Goal: Answer question/provide support: Share knowledge or assist other users

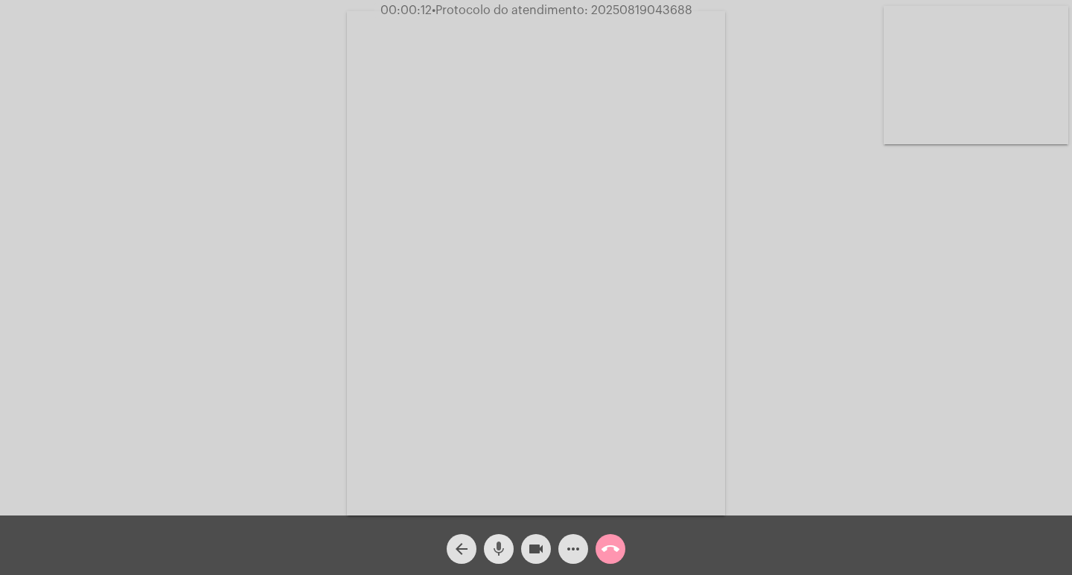
click at [502, 547] on mat-icon "mic" at bounding box center [499, 549] width 18 height 18
click at [526, 549] on button "videocam" at bounding box center [536, 549] width 30 height 30
click at [493, 549] on mat-icon "mic_off" at bounding box center [499, 549] width 18 height 18
click at [537, 552] on mat-icon "videocam_off" at bounding box center [536, 549] width 18 height 18
click at [542, 551] on mat-icon "videocam" at bounding box center [536, 549] width 18 height 18
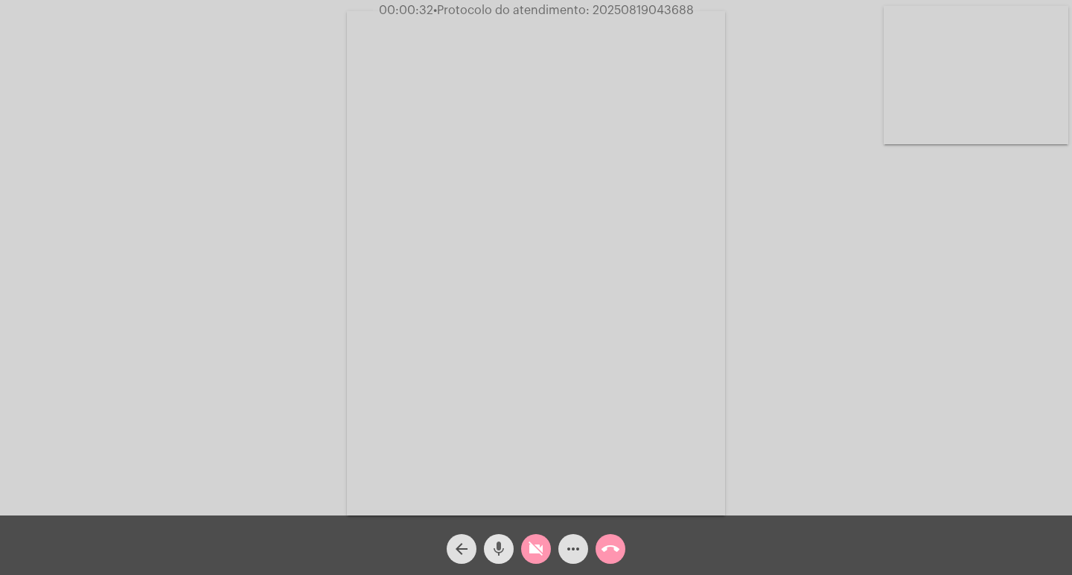
click at [496, 554] on mat-icon "mic" at bounding box center [499, 549] width 18 height 18
click at [530, 545] on mat-icon "videocam_off" at bounding box center [536, 549] width 18 height 18
click at [498, 550] on mat-icon "mic_off" at bounding box center [499, 549] width 18 height 18
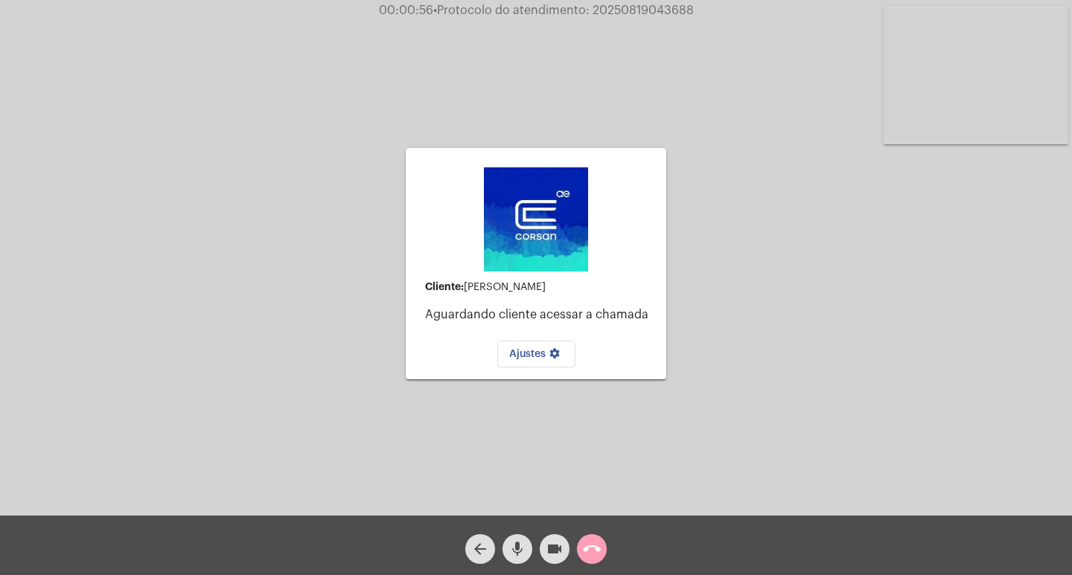
click at [588, 557] on mat-icon "call_end" at bounding box center [592, 549] width 18 height 18
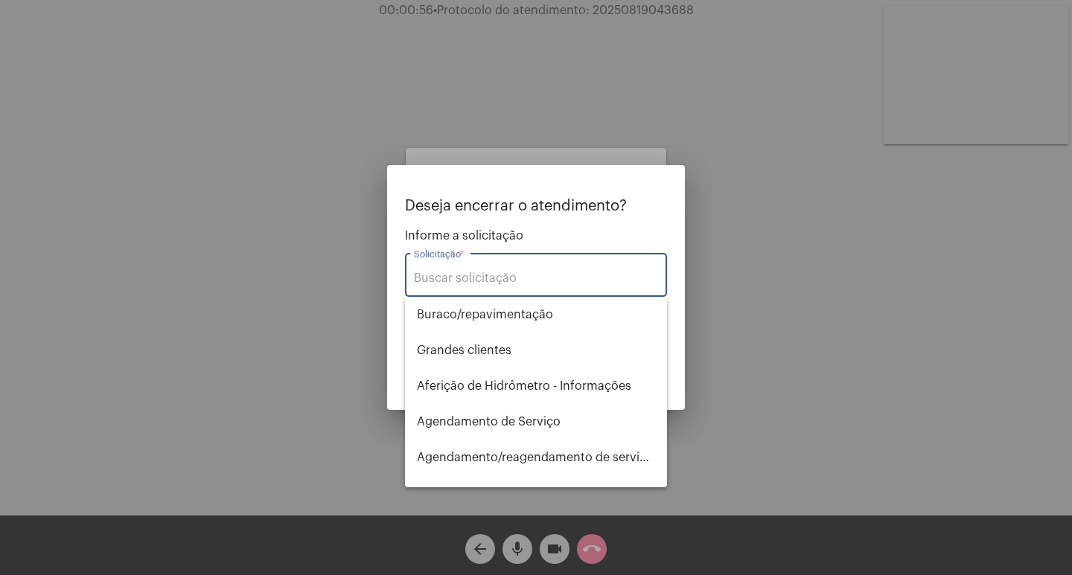
click at [476, 276] on input "Solicitação *" at bounding box center [536, 278] width 244 height 13
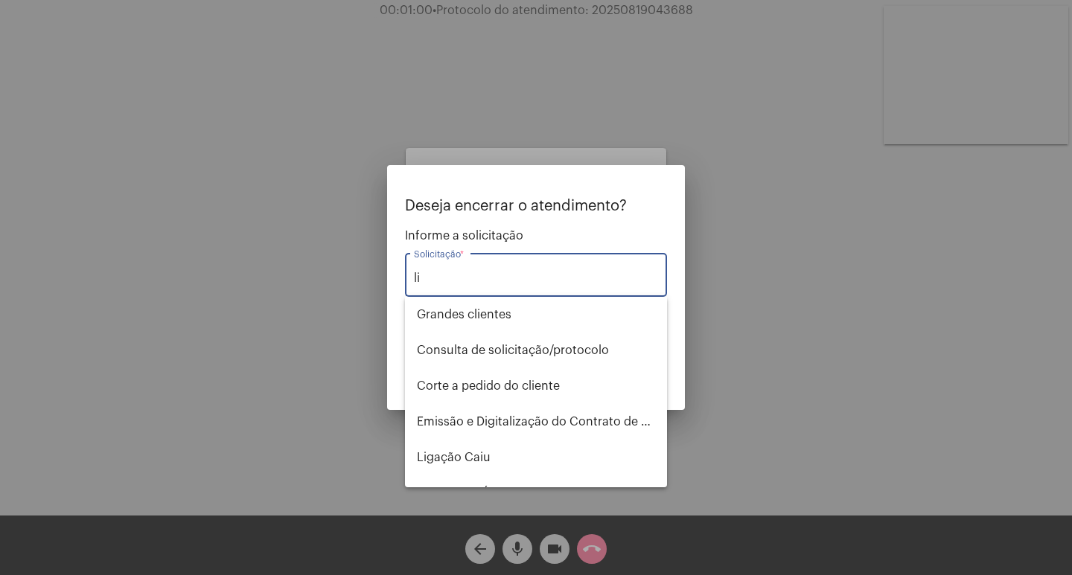
type input "l"
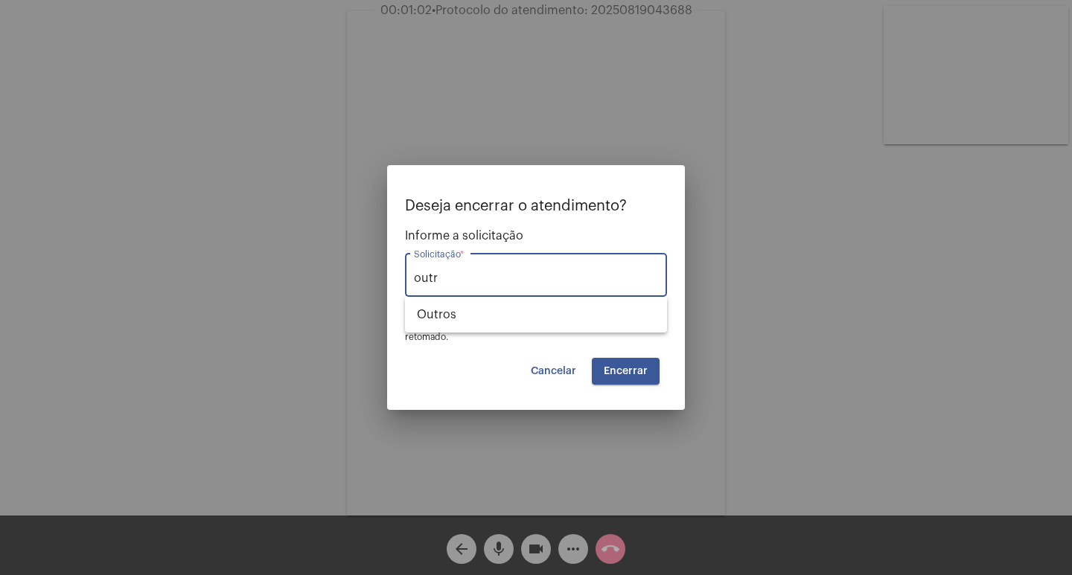
click at [485, 292] on div "outr Solicitação *" at bounding box center [536, 273] width 244 height 47
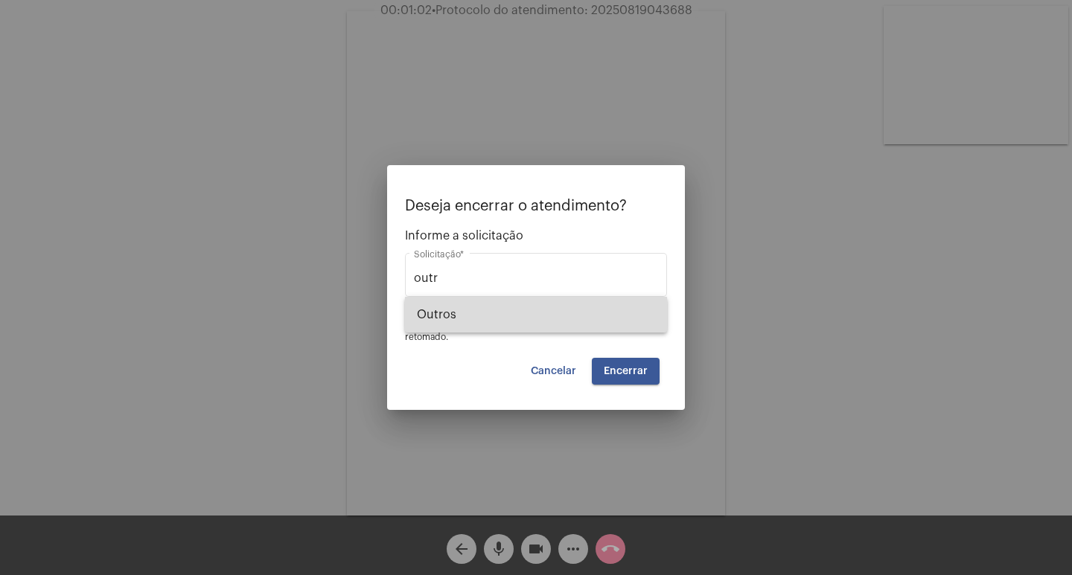
click at [473, 307] on span "Outros" at bounding box center [536, 315] width 238 height 36
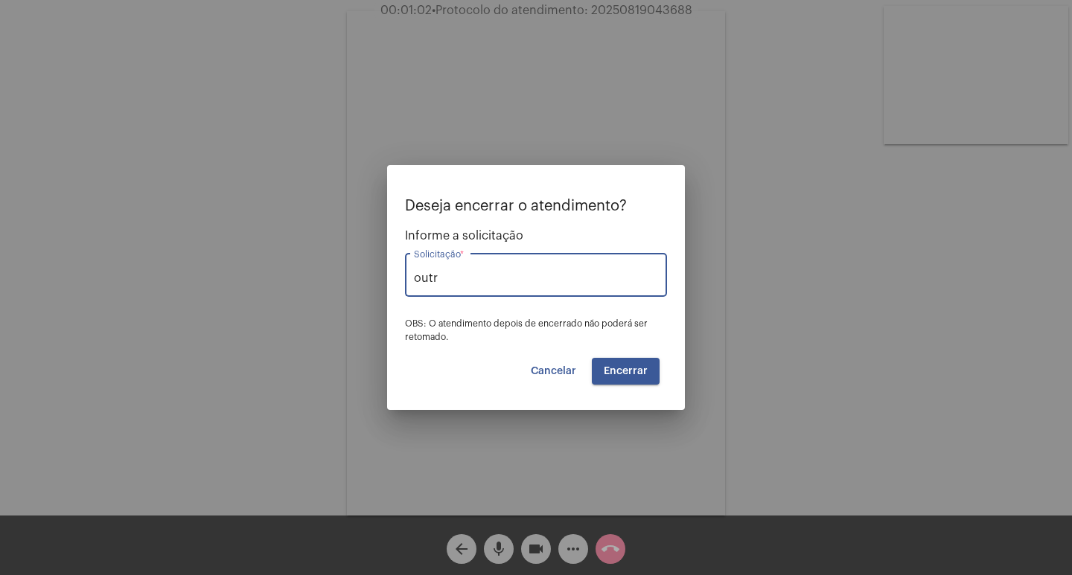
type input "Outros"
click at [629, 369] on span "Encerrar" at bounding box center [626, 371] width 44 height 10
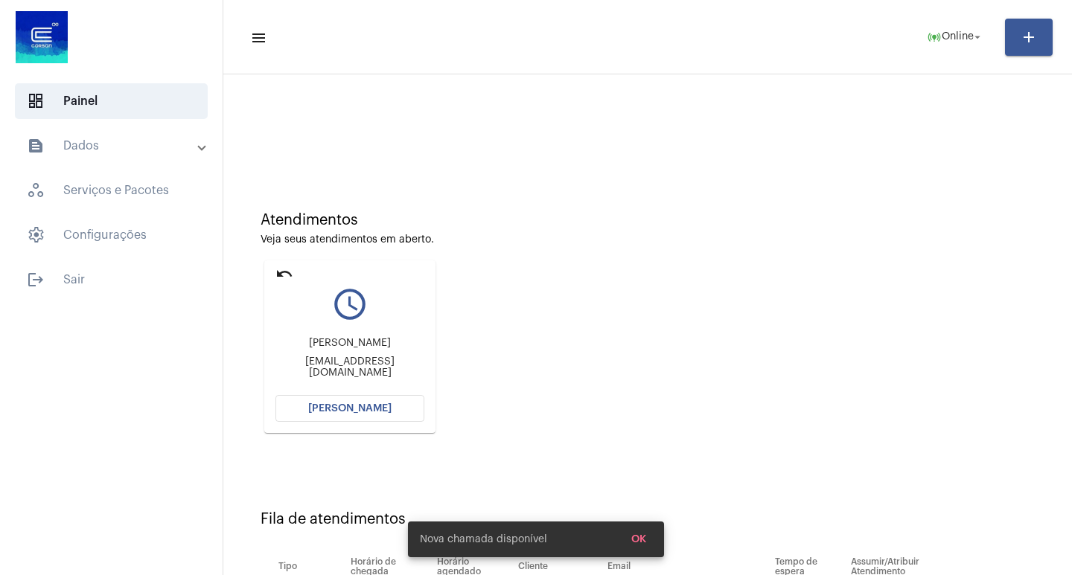
click at [371, 412] on span "[PERSON_NAME]" at bounding box center [349, 408] width 83 height 10
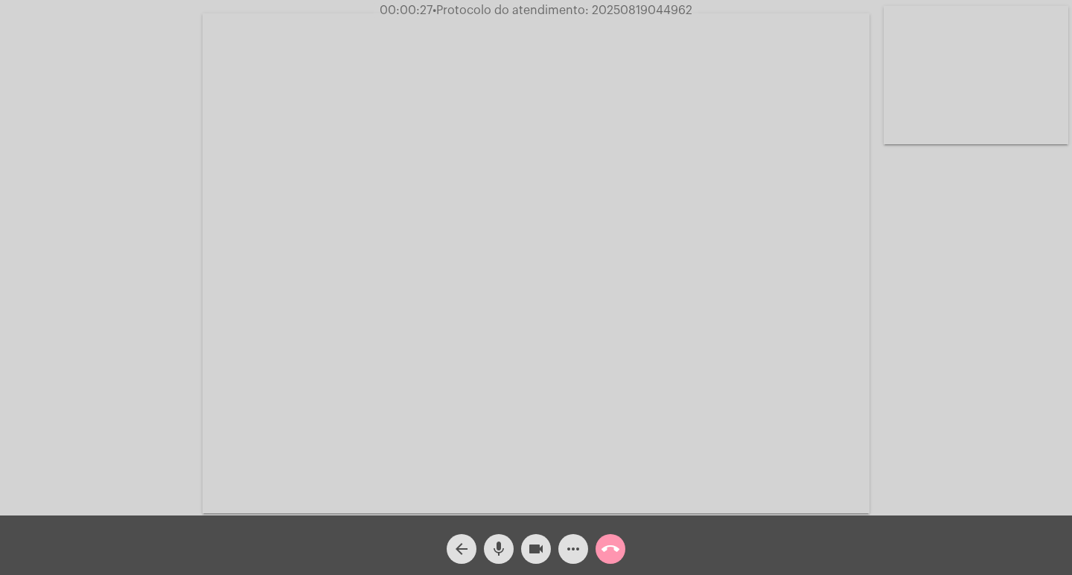
click at [936, 399] on div "Acessando Câmera e Microfone..." at bounding box center [535, 262] width 1069 height 516
click at [469, 556] on mat-icon "arrow_back" at bounding box center [462, 549] width 18 height 18
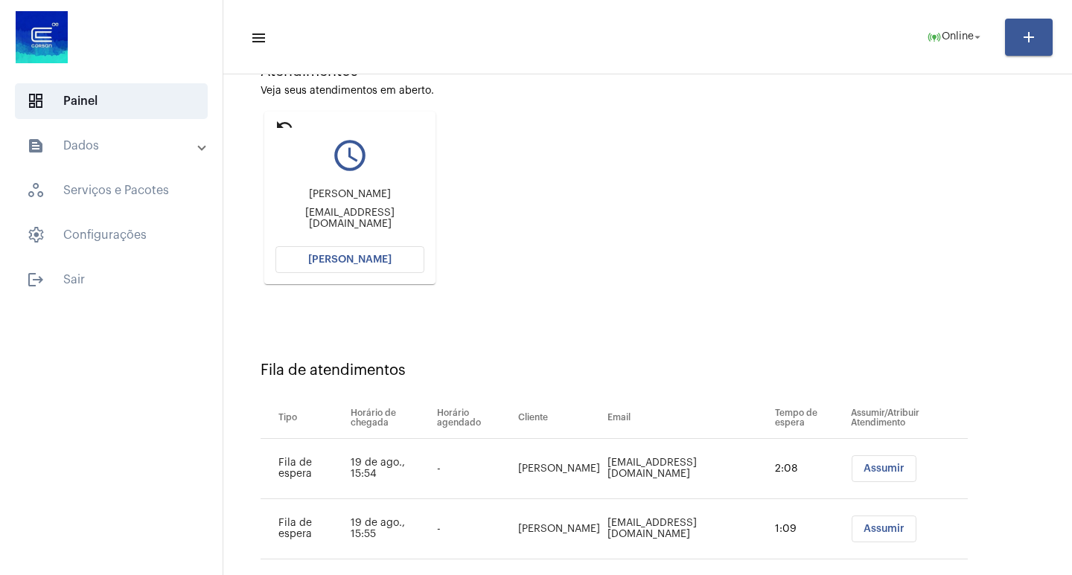
scroll to position [173, 0]
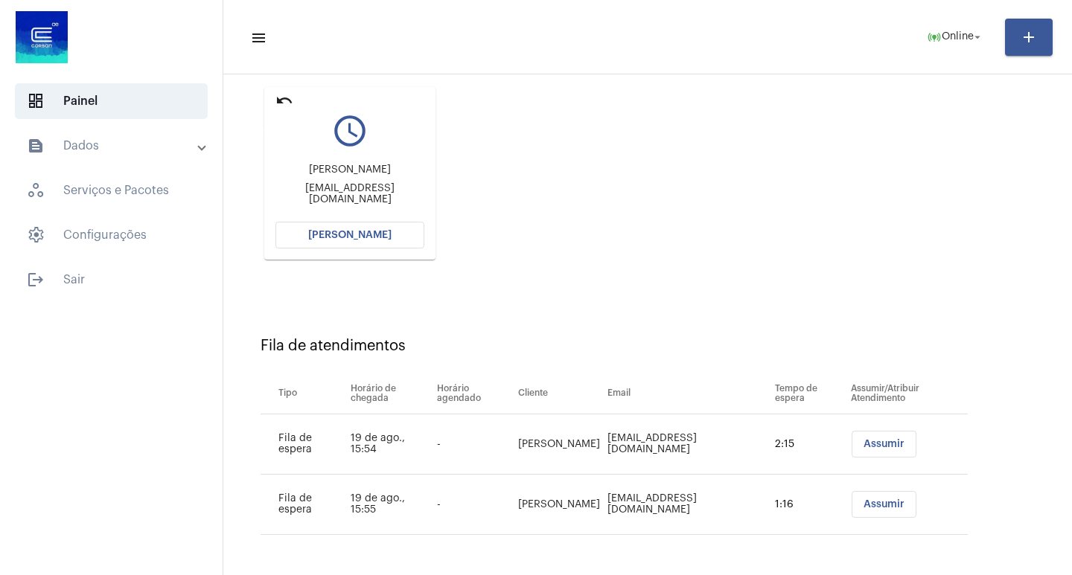
click at [278, 99] on mat-icon "undo" at bounding box center [284, 101] width 18 height 18
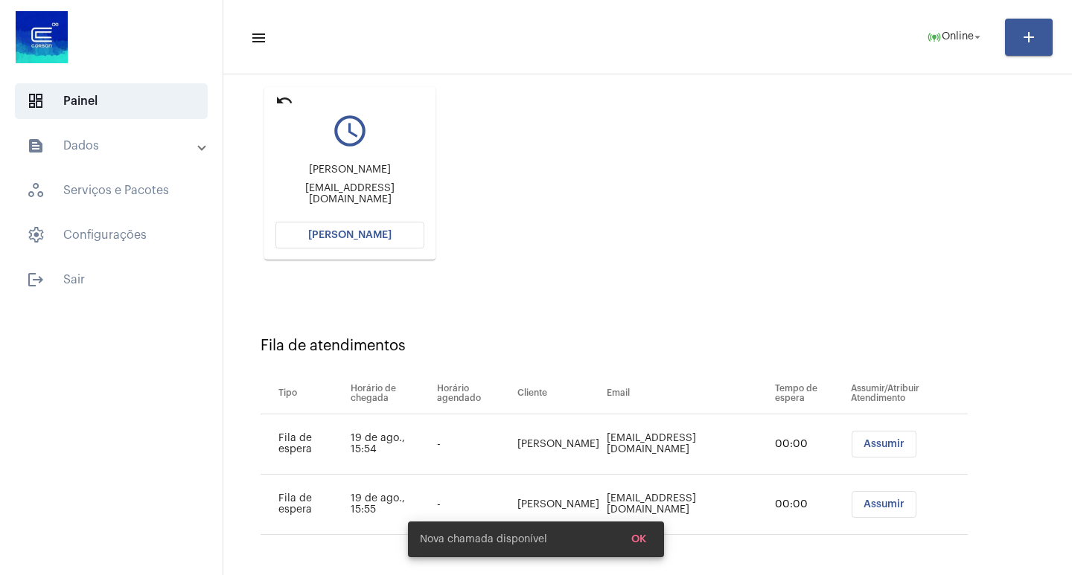
scroll to position [0, 0]
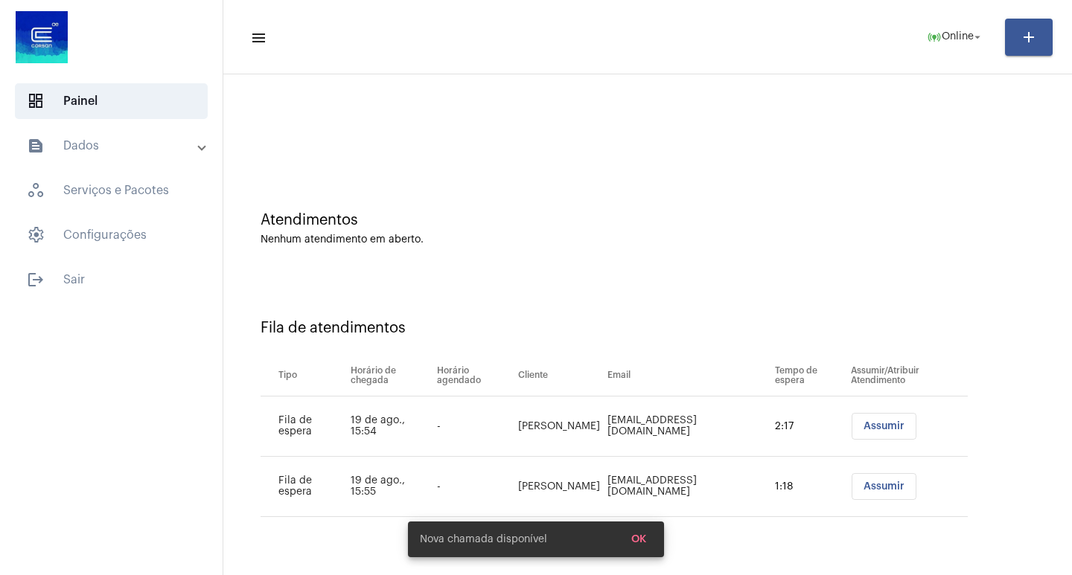
click at [889, 433] on button "Assumir" at bounding box center [883, 426] width 65 height 27
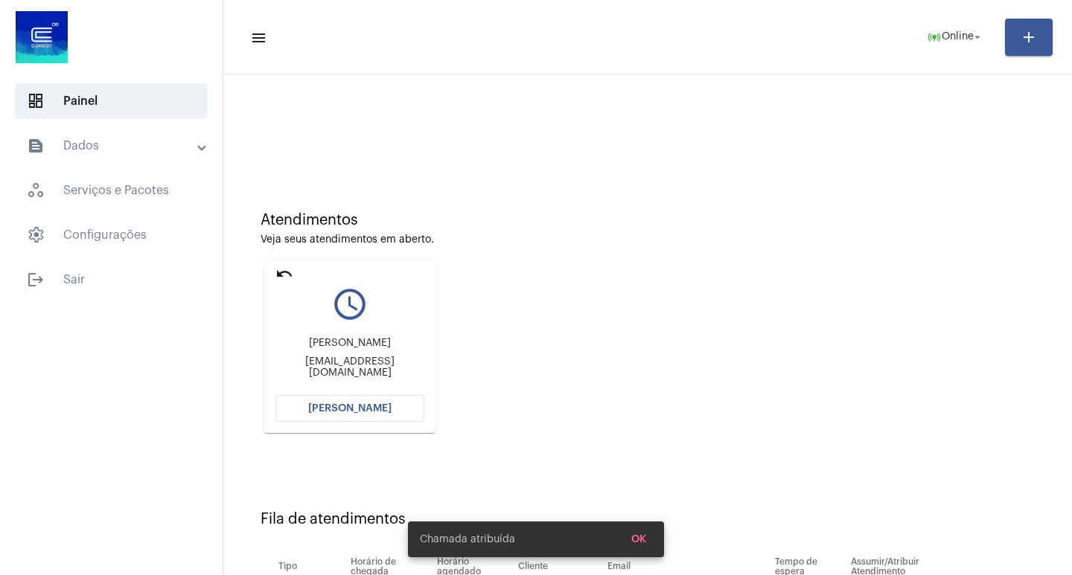
click at [365, 399] on button "[PERSON_NAME]" at bounding box center [349, 408] width 149 height 27
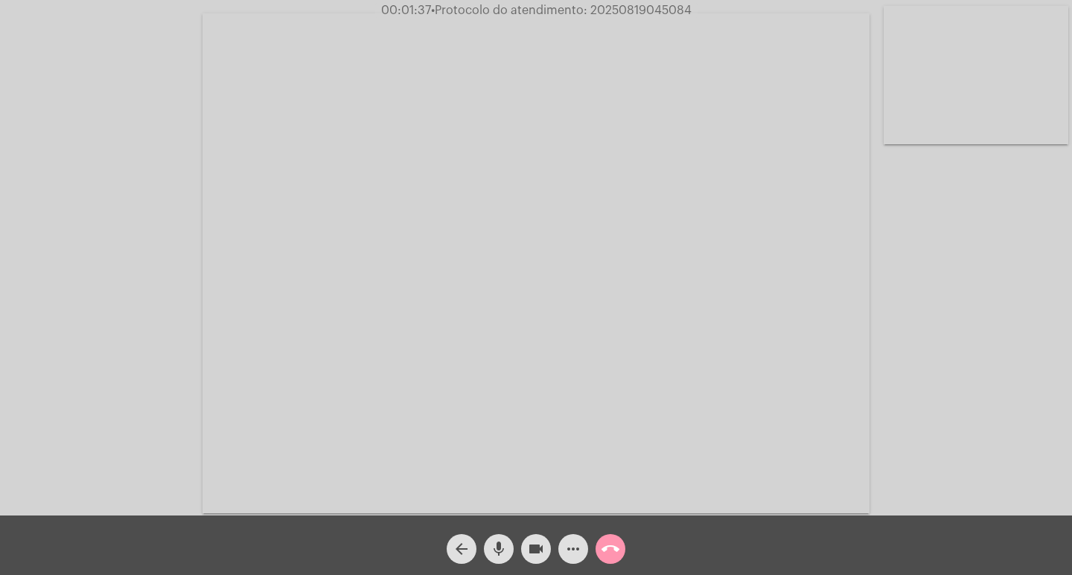
click at [498, 545] on mat-icon "mic" at bounding box center [499, 549] width 18 height 18
click at [532, 542] on mat-icon "videocam" at bounding box center [536, 549] width 18 height 18
click at [501, 546] on mat-icon "mic_off" at bounding box center [499, 549] width 18 height 18
click at [535, 552] on mat-icon "videocam_off" at bounding box center [536, 549] width 18 height 18
click at [571, 549] on mat-icon "more_horiz" at bounding box center [573, 549] width 18 height 18
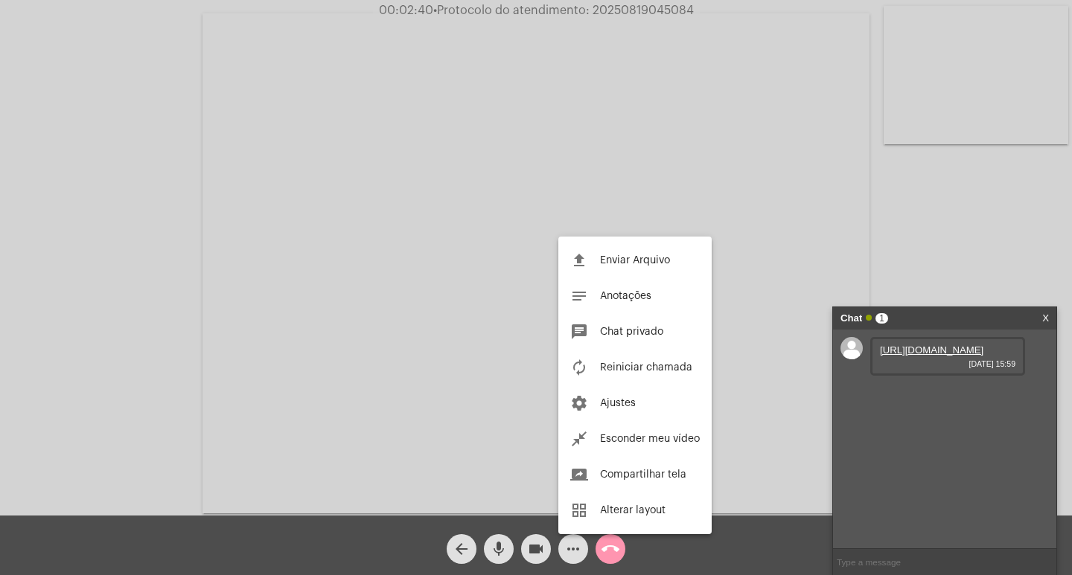
click at [314, 329] on div at bounding box center [536, 287] width 1072 height 575
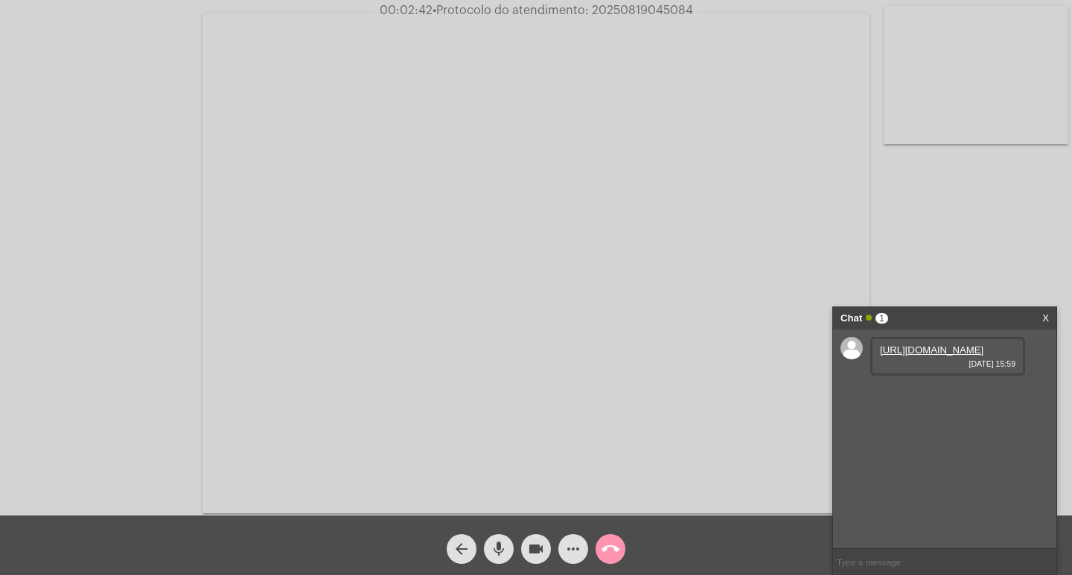
click at [502, 552] on mat-icon "mic" at bounding box center [499, 549] width 18 height 18
click at [498, 546] on mat-icon "mic_off" at bounding box center [499, 549] width 18 height 18
click at [499, 552] on mat-icon "mic" at bounding box center [499, 549] width 18 height 18
click at [528, 552] on mat-icon "videocam" at bounding box center [536, 549] width 18 height 18
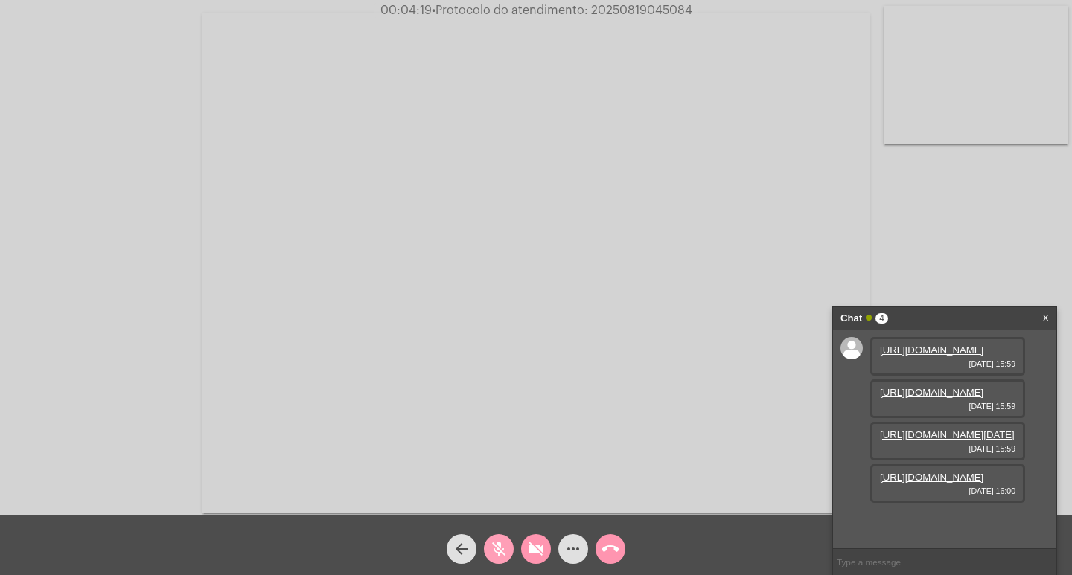
click at [501, 543] on mat-icon "mic_off" at bounding box center [499, 549] width 18 height 18
click at [534, 545] on mat-icon "videocam_off" at bounding box center [536, 549] width 18 height 18
click at [950, 356] on link "[URL][DOMAIN_NAME]" at bounding box center [931, 350] width 103 height 11
click at [918, 398] on link "[URL][DOMAIN_NAME]" at bounding box center [931, 392] width 103 height 11
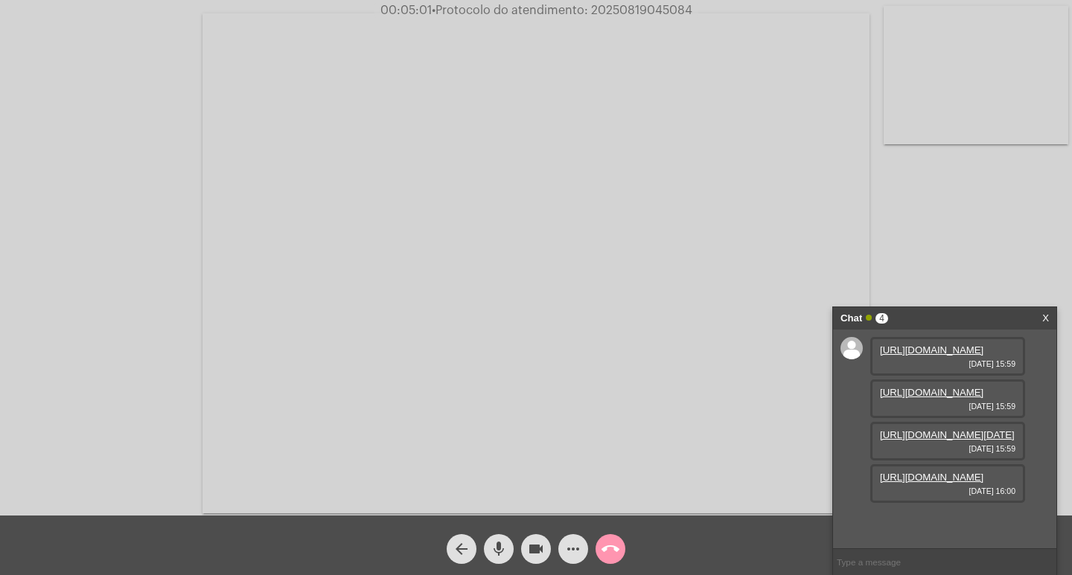
click at [936, 483] on link "[URL][DOMAIN_NAME]" at bounding box center [931, 477] width 103 height 11
click at [930, 516] on link "[URL][DOMAIN_NAME]" at bounding box center [931, 519] width 103 height 11
click at [951, 472] on link "[URL][DOMAIN_NAME]" at bounding box center [931, 477] width 103 height 11
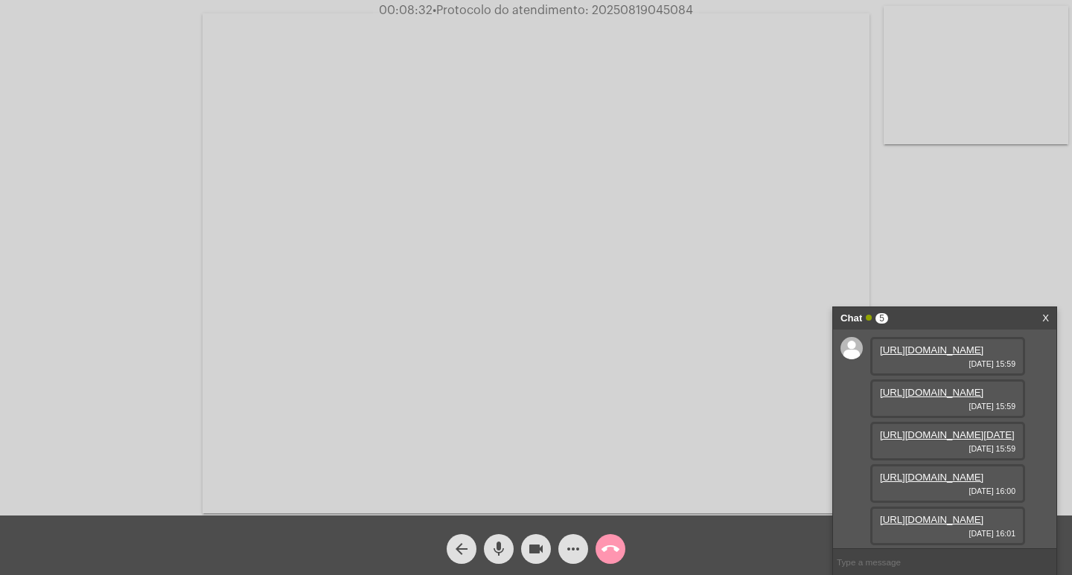
click at [636, 13] on span "• Protocolo do atendimento: 20250819045084" at bounding box center [562, 10] width 261 height 12
click at [968, 313] on div "Chat 5" at bounding box center [928, 318] width 177 height 22
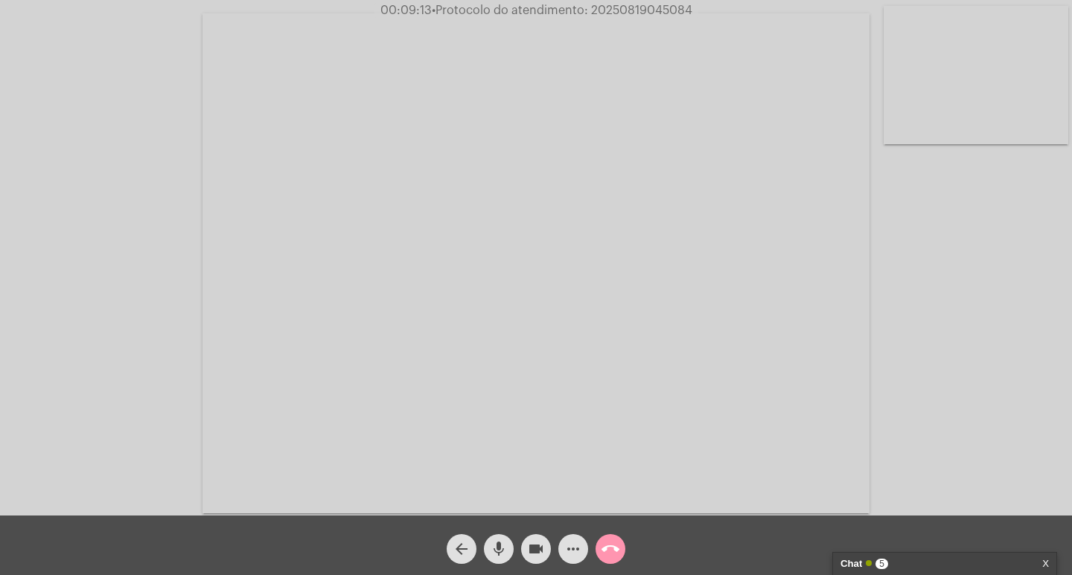
click at [656, 10] on span "• Protocolo do atendimento: 20250819045084" at bounding box center [562, 10] width 261 height 12
click at [617, 540] on span "call_end" at bounding box center [610, 549] width 18 height 30
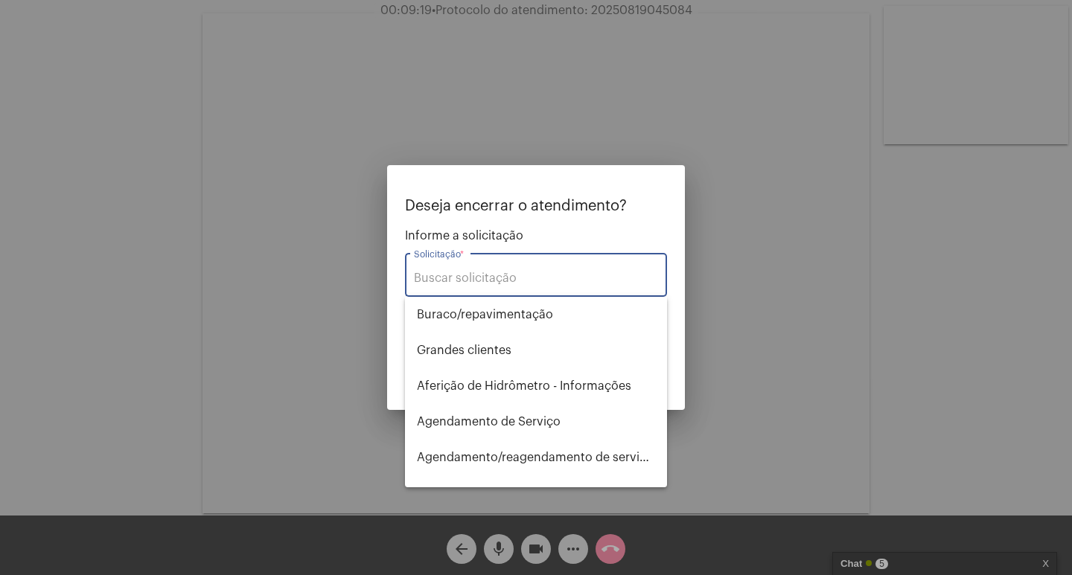
click at [526, 276] on input "Solicitação *" at bounding box center [536, 278] width 244 height 13
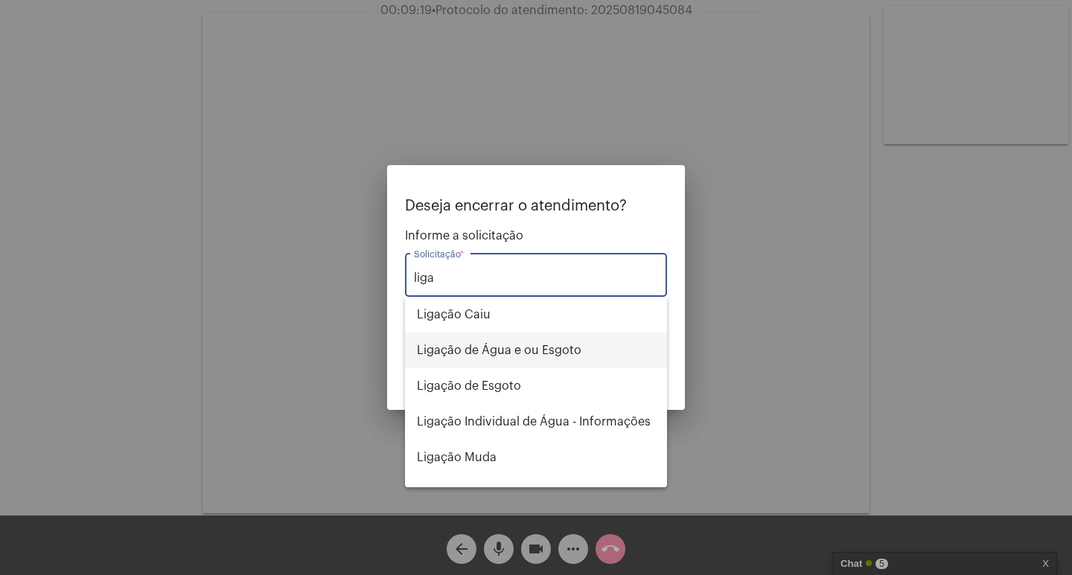
click at [551, 351] on span "Ligação de Água e ou Esgoto" at bounding box center [536, 351] width 238 height 36
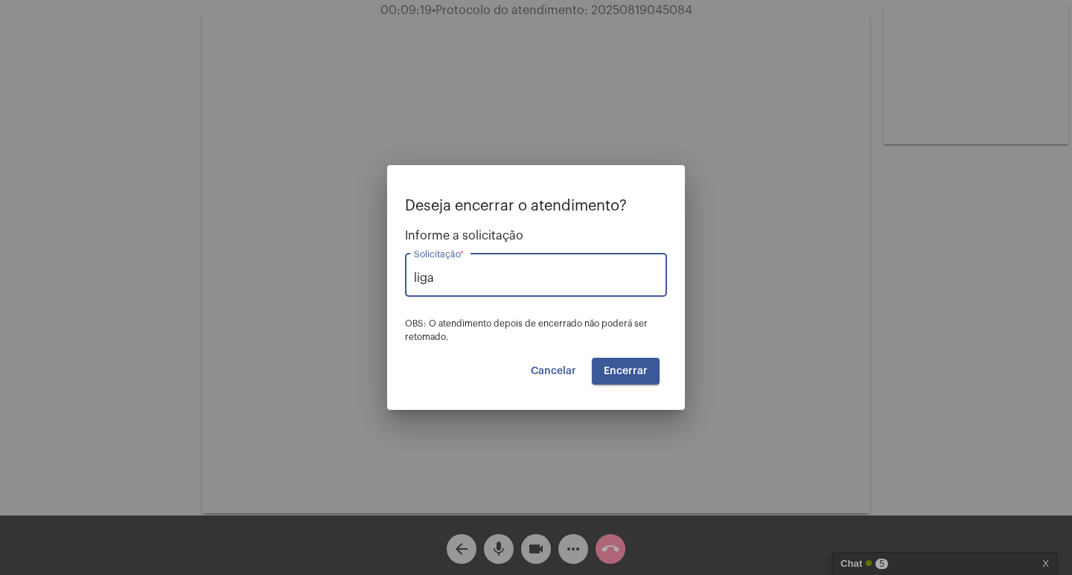
type input "Ligação de Água e ou Esgoto"
click at [622, 374] on span "Encerrar" at bounding box center [626, 371] width 44 height 10
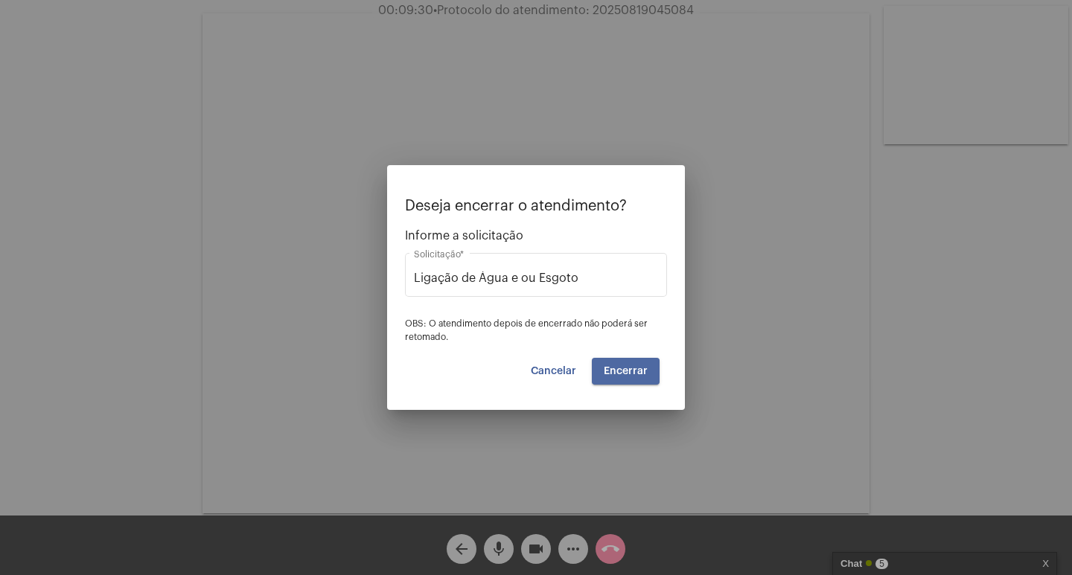
click at [622, 374] on span "Encerrar" at bounding box center [626, 371] width 44 height 10
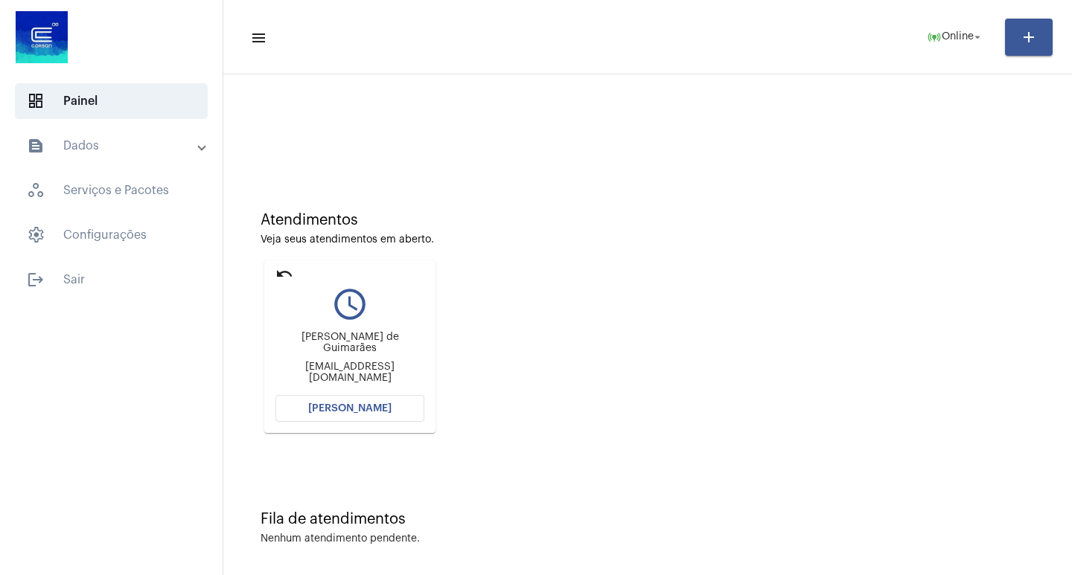
click at [357, 420] on button "[PERSON_NAME]" at bounding box center [349, 408] width 149 height 27
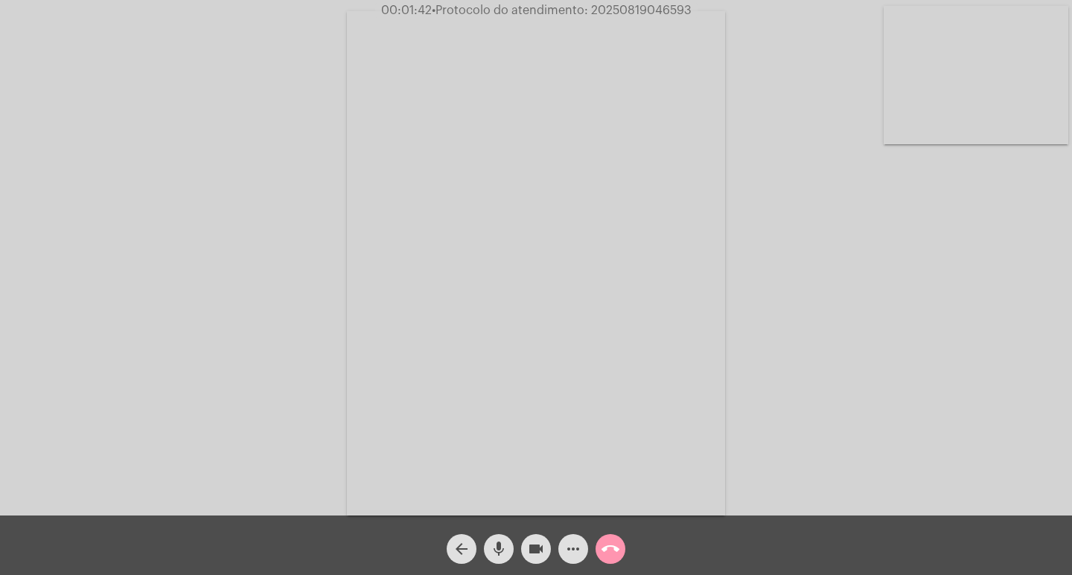
click at [621, 10] on span "• Protocolo do atendimento: 20250819046593" at bounding box center [562, 10] width 260 height 12
click at [613, 555] on mat-icon "call_end" at bounding box center [610, 549] width 18 height 18
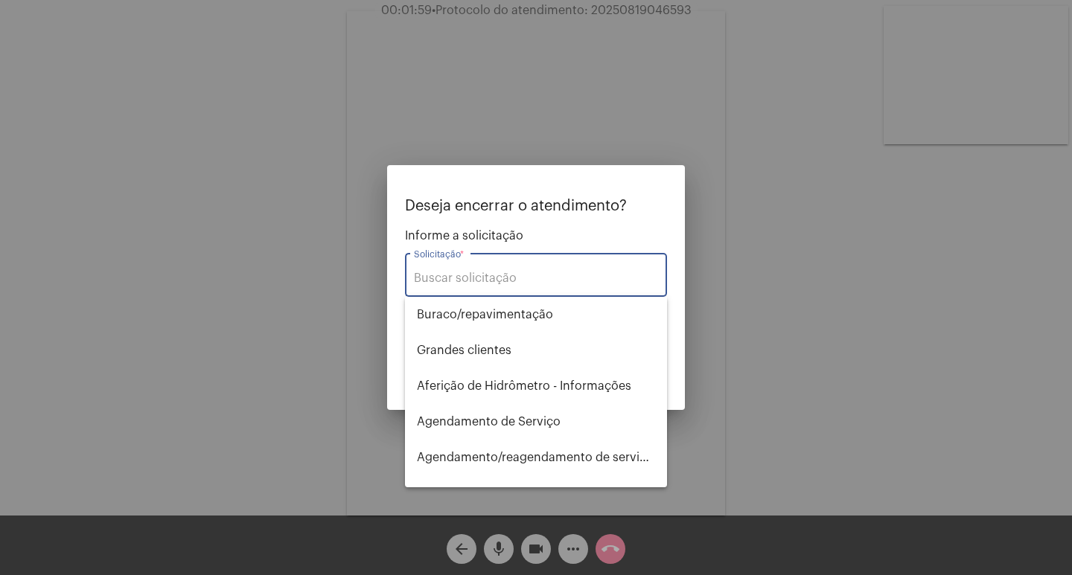
click at [517, 280] on input "Solicitação *" at bounding box center [536, 278] width 244 height 13
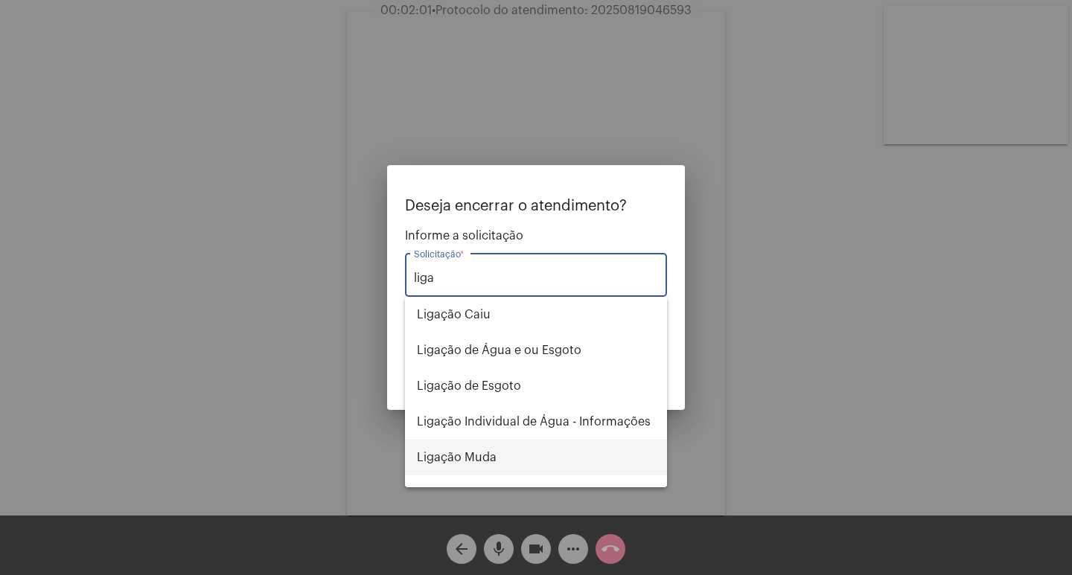
click at [609, 444] on span "Ligação Muda" at bounding box center [536, 458] width 238 height 36
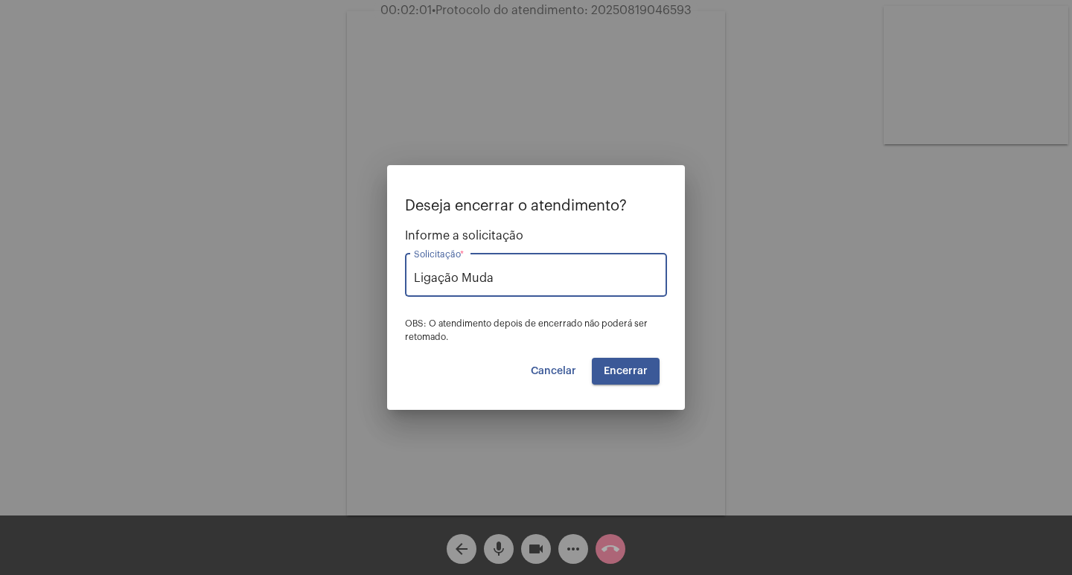
click at [535, 284] on input "Ligação Muda" at bounding box center [536, 278] width 244 height 13
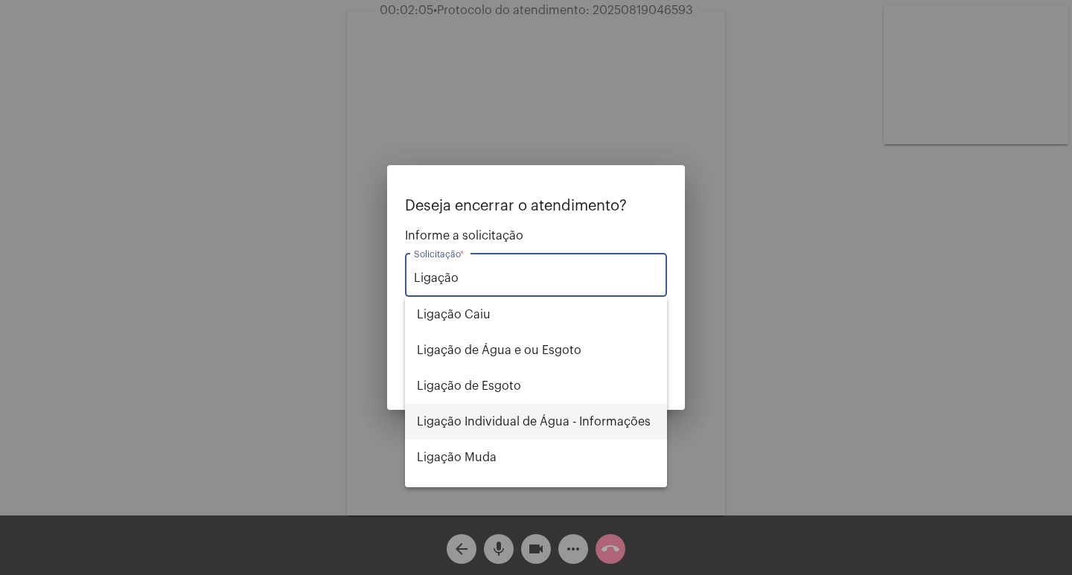
click at [569, 421] on span "Ligação Individual de Água - Informações" at bounding box center [536, 422] width 238 height 36
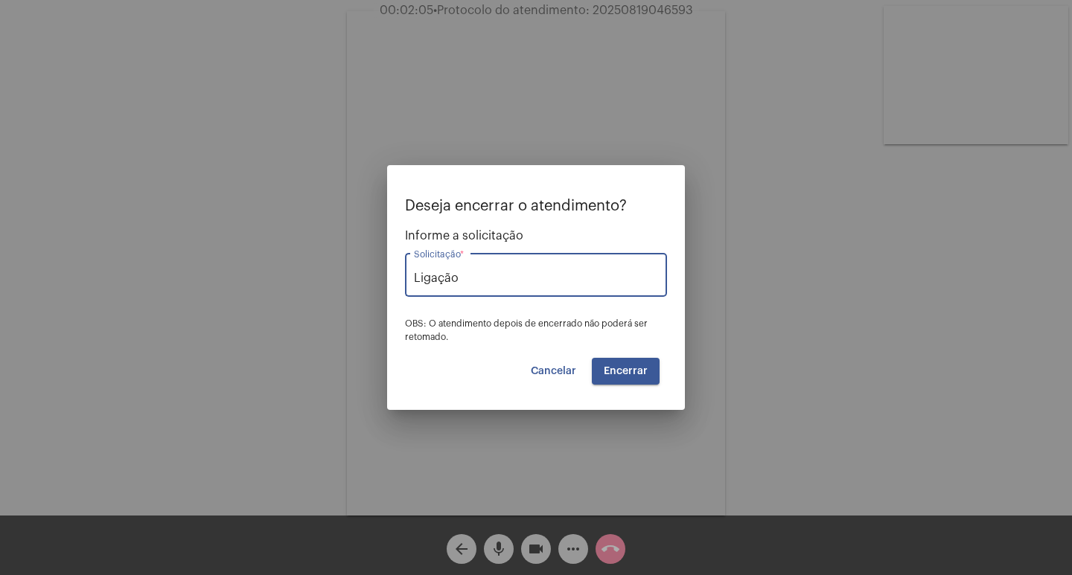
type input "Ligação Individual de Água - Informações"
click at [613, 367] on span "Encerrar" at bounding box center [626, 371] width 44 height 10
